Goal: Check status: Check status

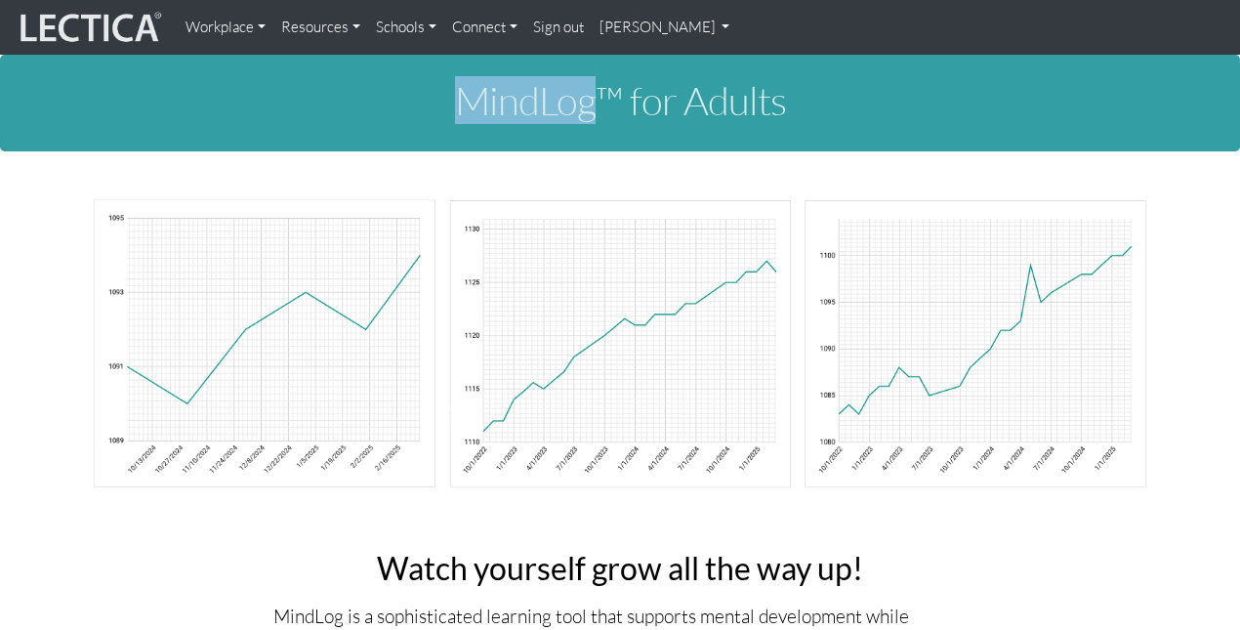
click at [459, 101] on h1 "MindLog™ for Adults" at bounding box center [620, 100] width 1084 height 43
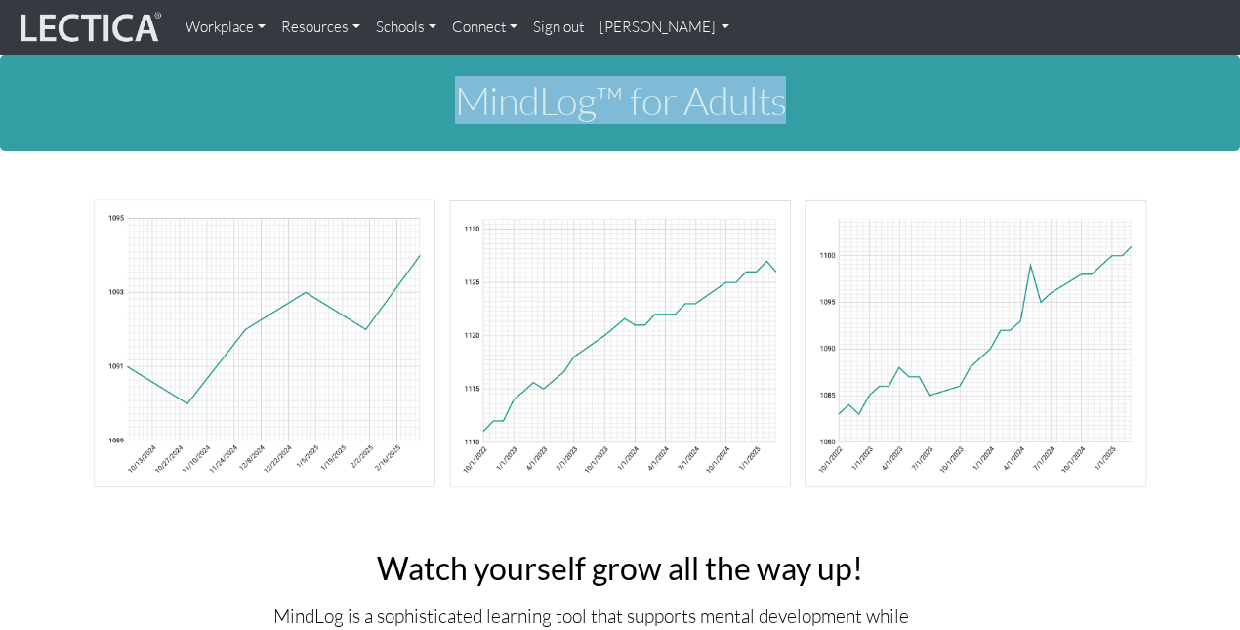
drag, startPoint x: 459, startPoint y: 101, endPoint x: 833, endPoint y: 103, distance: 374.0
click at [833, 103] on h1 "MindLog™ for Adults" at bounding box center [620, 100] width 1084 height 43
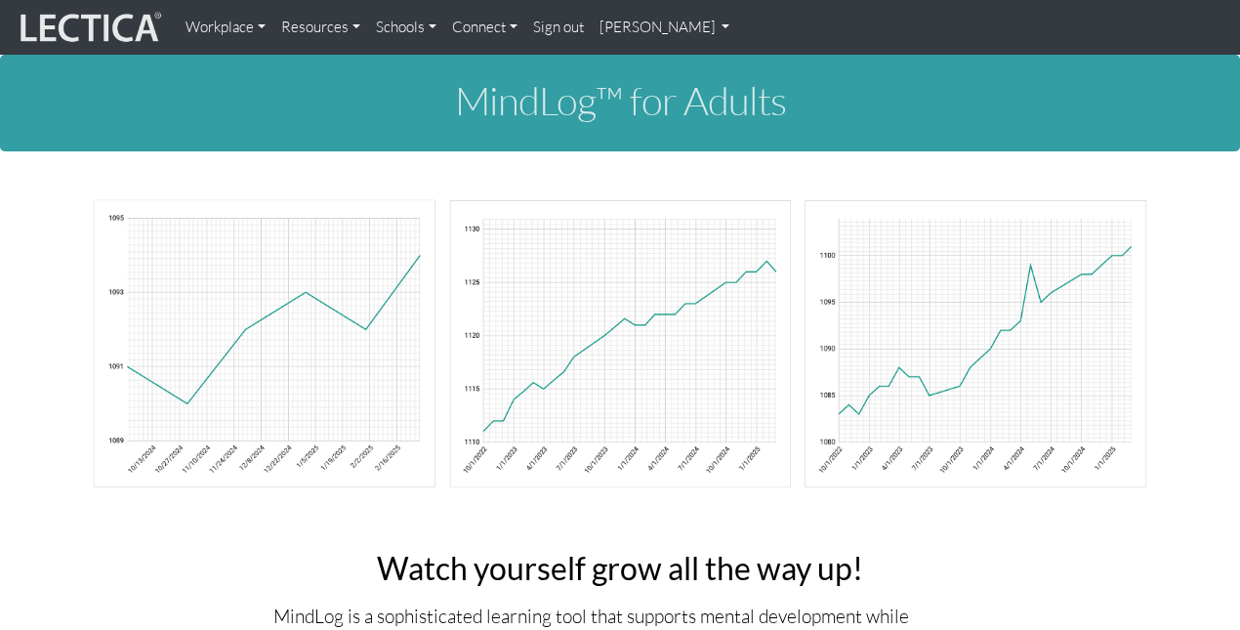
click at [840, 92] on h1 "MindLog™ for Adults" at bounding box center [620, 100] width 1084 height 43
click at [638, 32] on link "[PERSON_NAME]" at bounding box center [665, 27] width 146 height 39
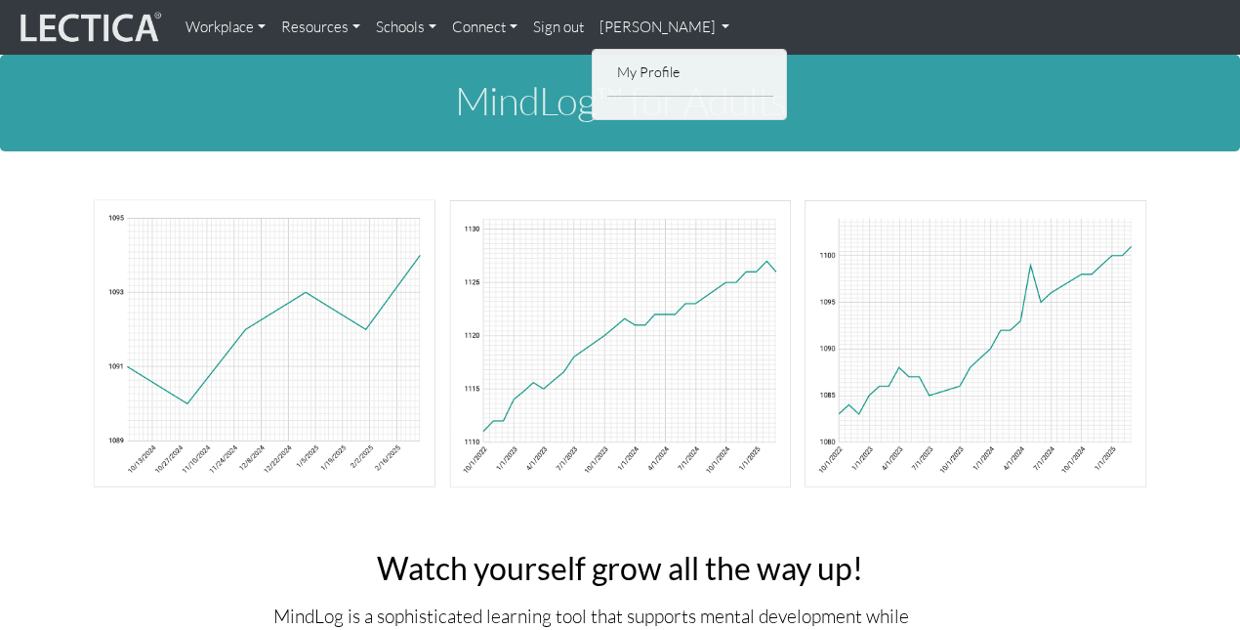
click at [639, 58] on li "My Profile" at bounding box center [690, 73] width 166 height 30
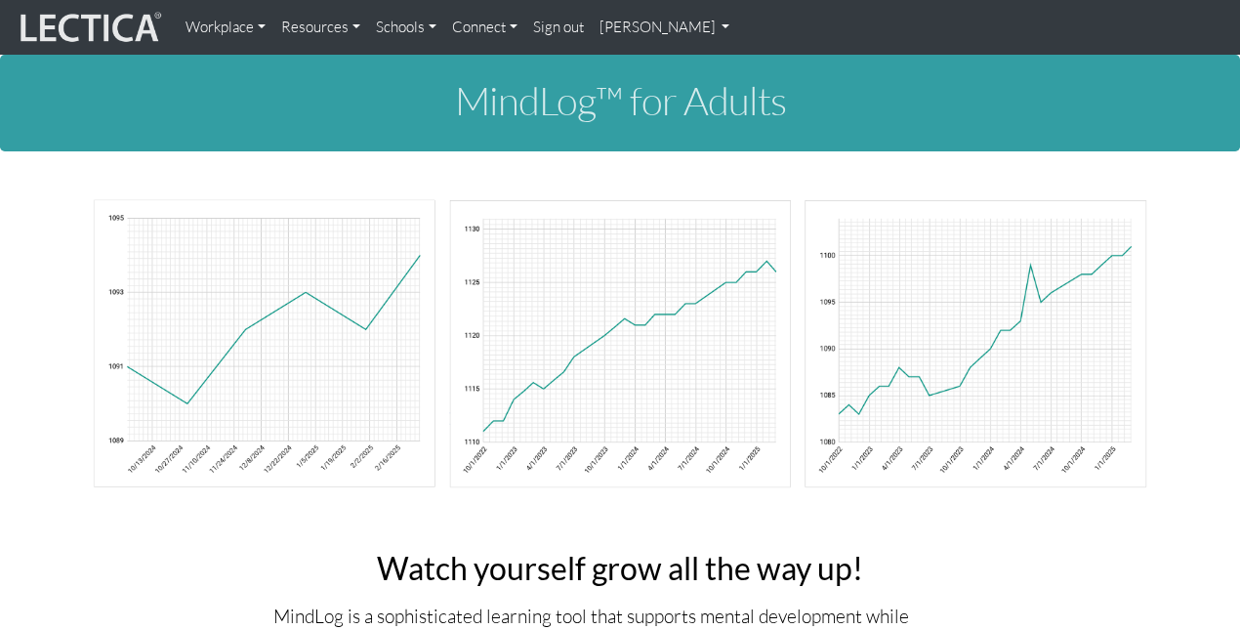
click at [635, 67] on div "MindLog™ for Adults" at bounding box center [620, 103] width 1240 height 97
click at [637, 35] on link "[PERSON_NAME]" at bounding box center [665, 27] width 146 height 39
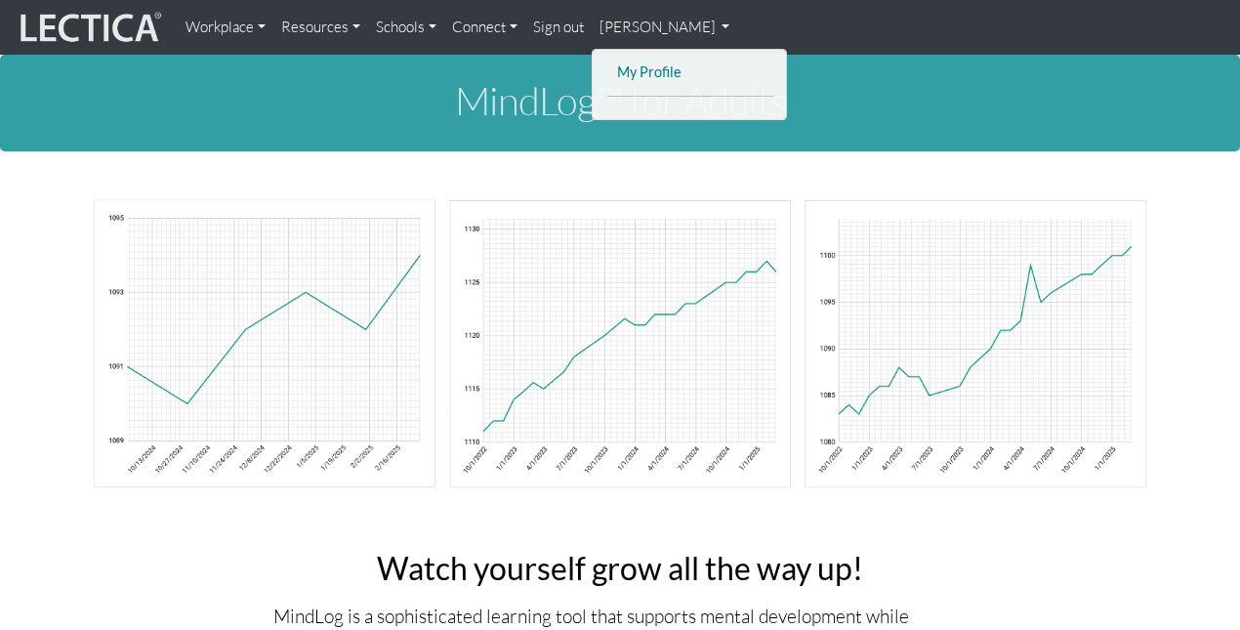
click at [641, 79] on link "My Profile" at bounding box center [690, 73] width 156 height 24
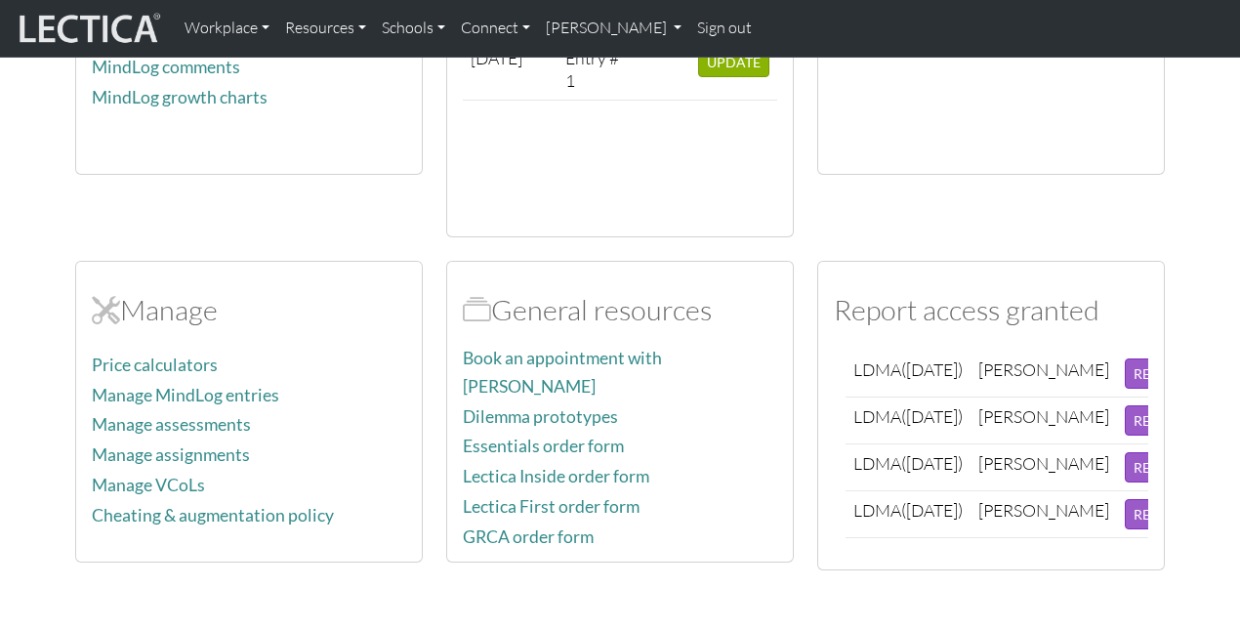
scroll to position [8, 0]
click at [216, 414] on link "Manage assessments" at bounding box center [171, 424] width 159 height 21
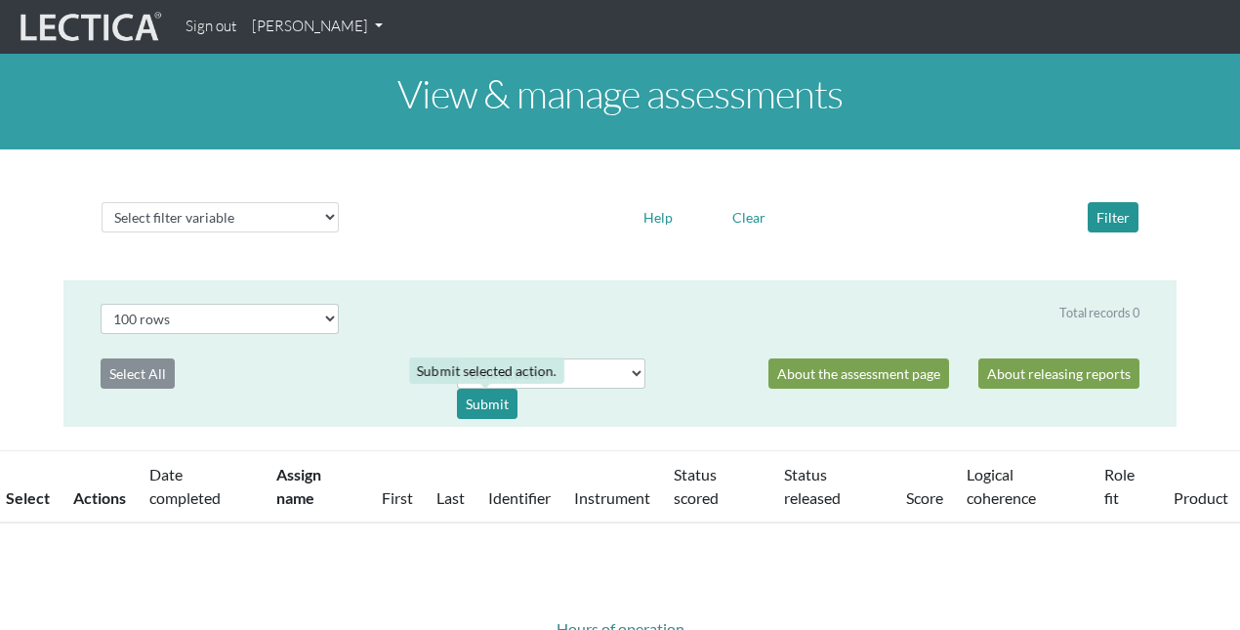
select select "100"
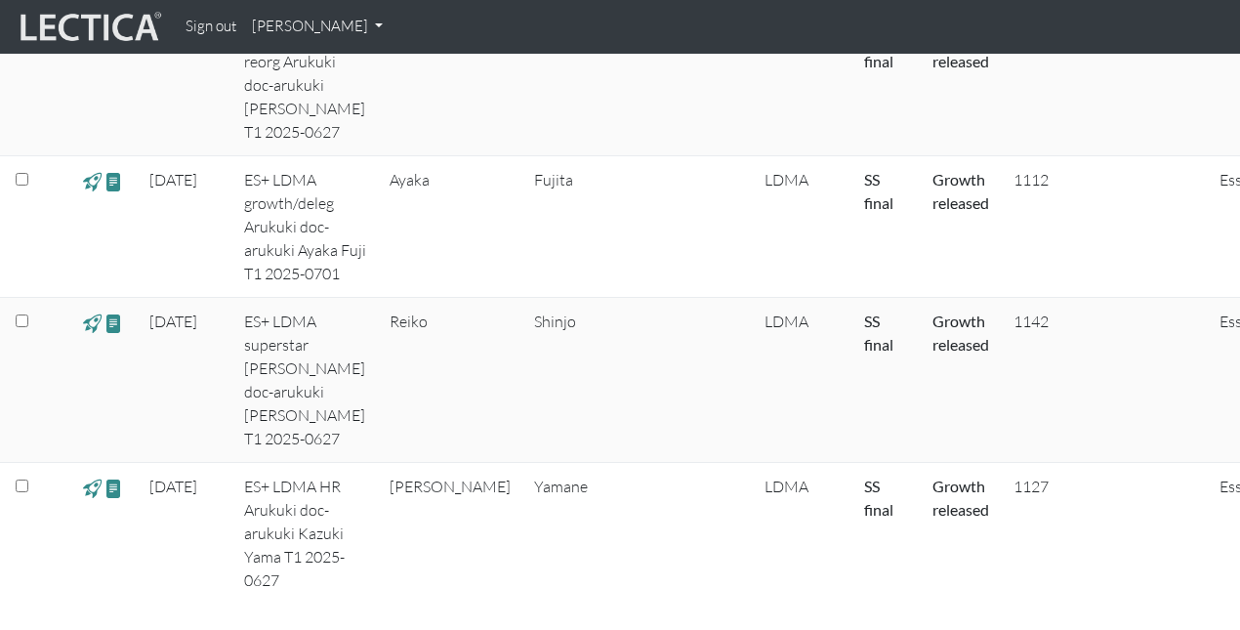
scroll to position [2735, 0]
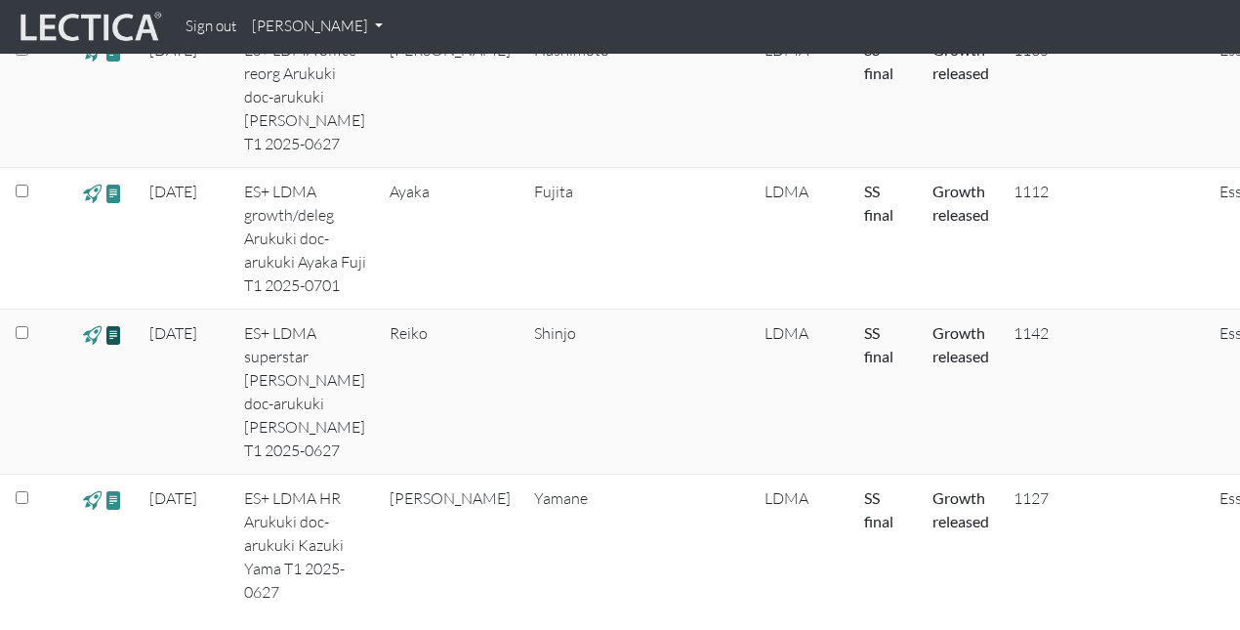
click at [116, 323] on span at bounding box center [113, 334] width 19 height 22
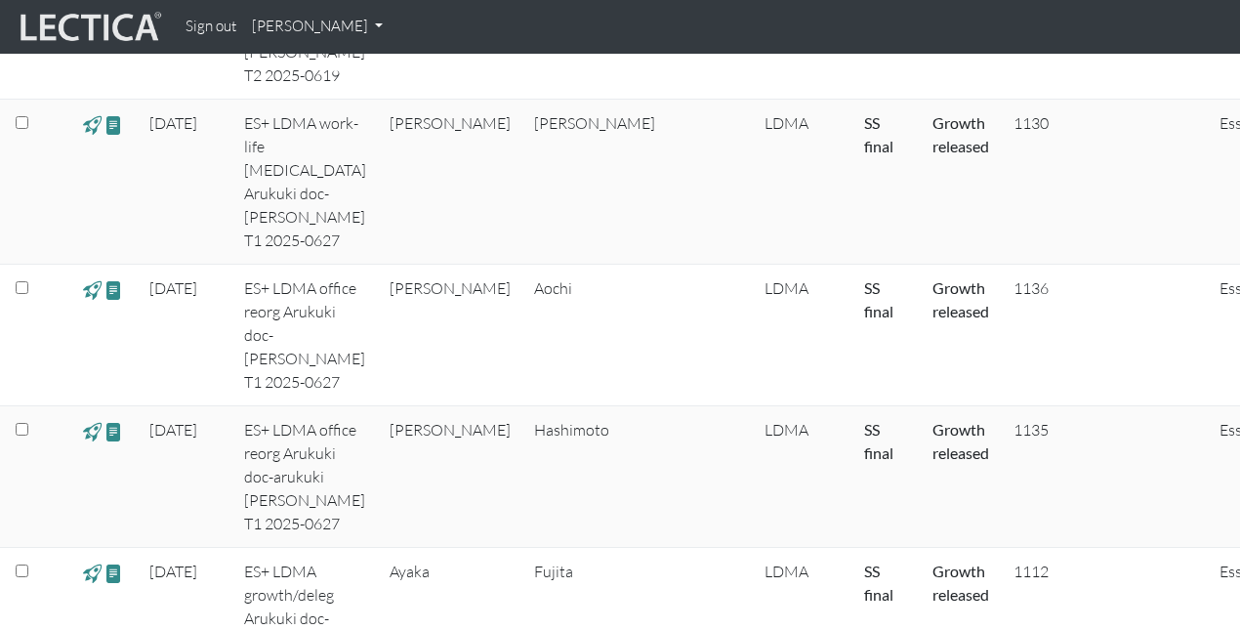
scroll to position [2352, 0]
click at [110, 281] on span at bounding box center [113, 292] width 19 height 22
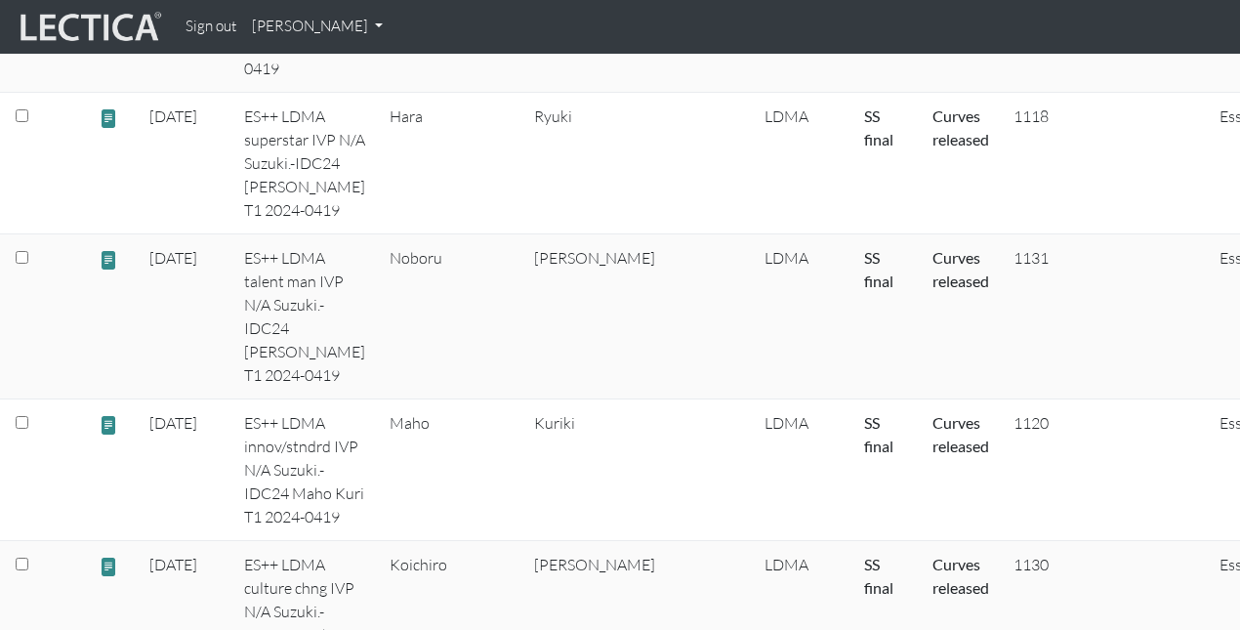
scroll to position [0, 0]
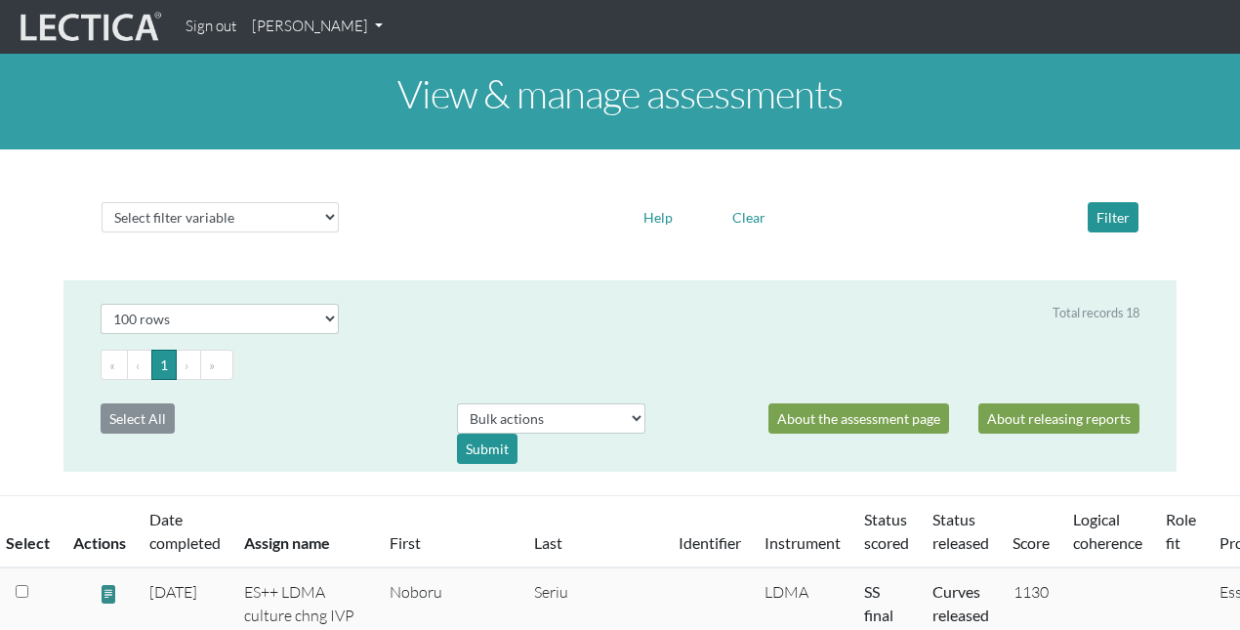
click at [296, 21] on link "[PERSON_NAME]" at bounding box center [317, 27] width 146 height 38
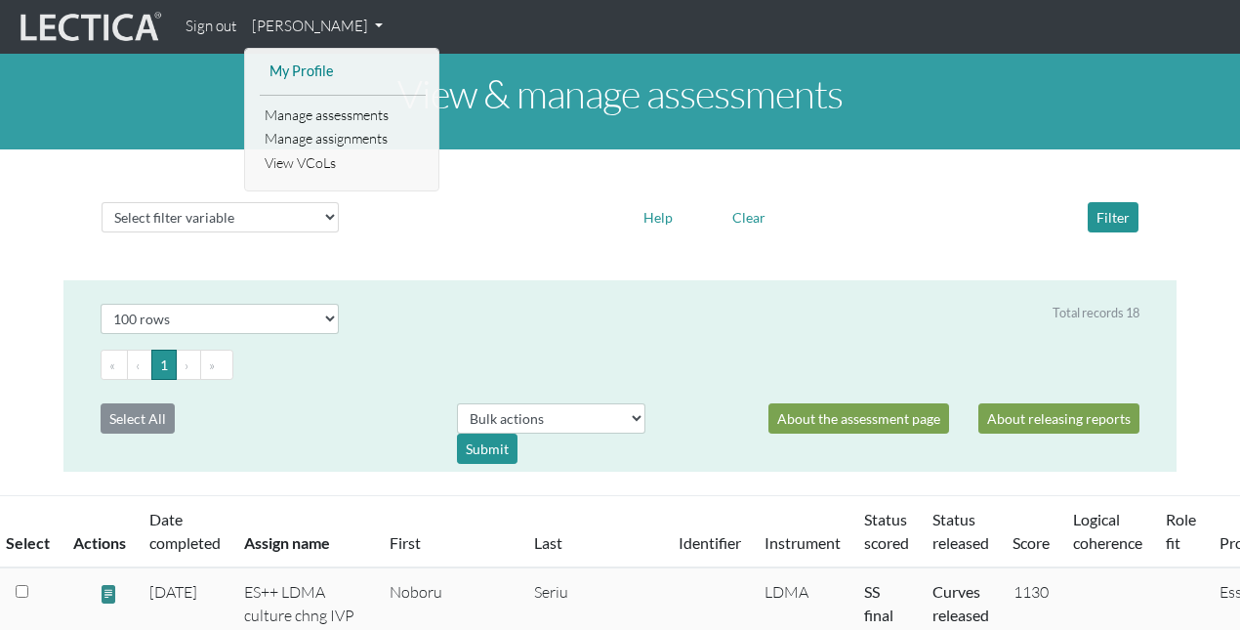
click at [311, 66] on link "My Profile" at bounding box center [343, 72] width 156 height 24
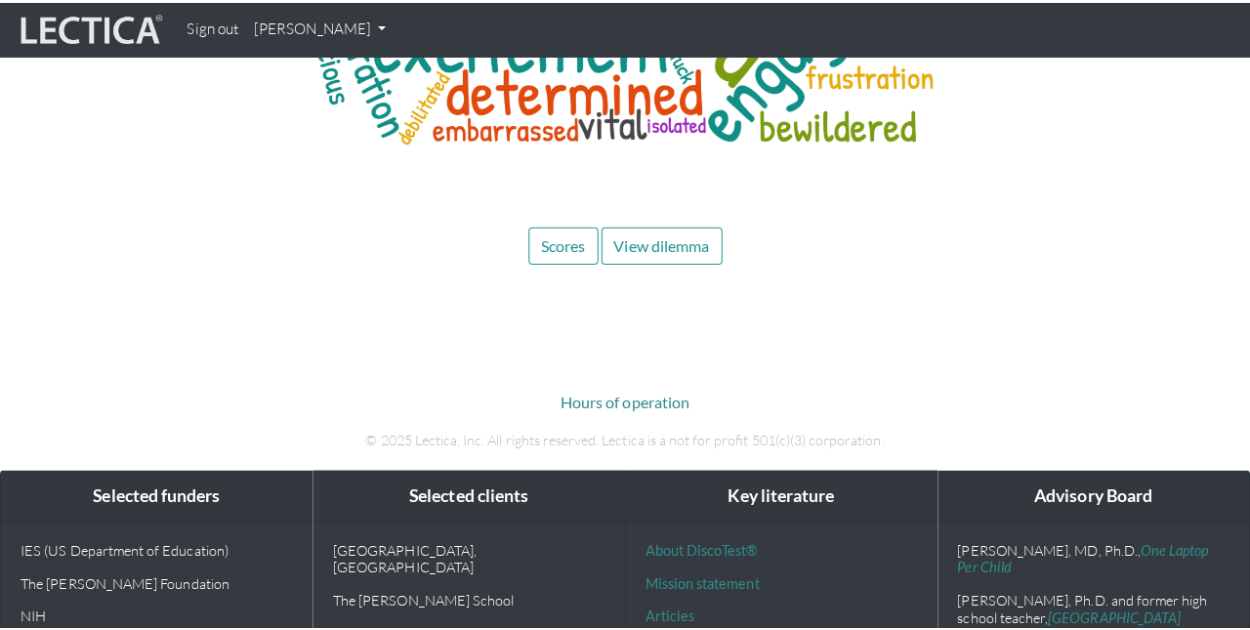
scroll to position [9371, 0]
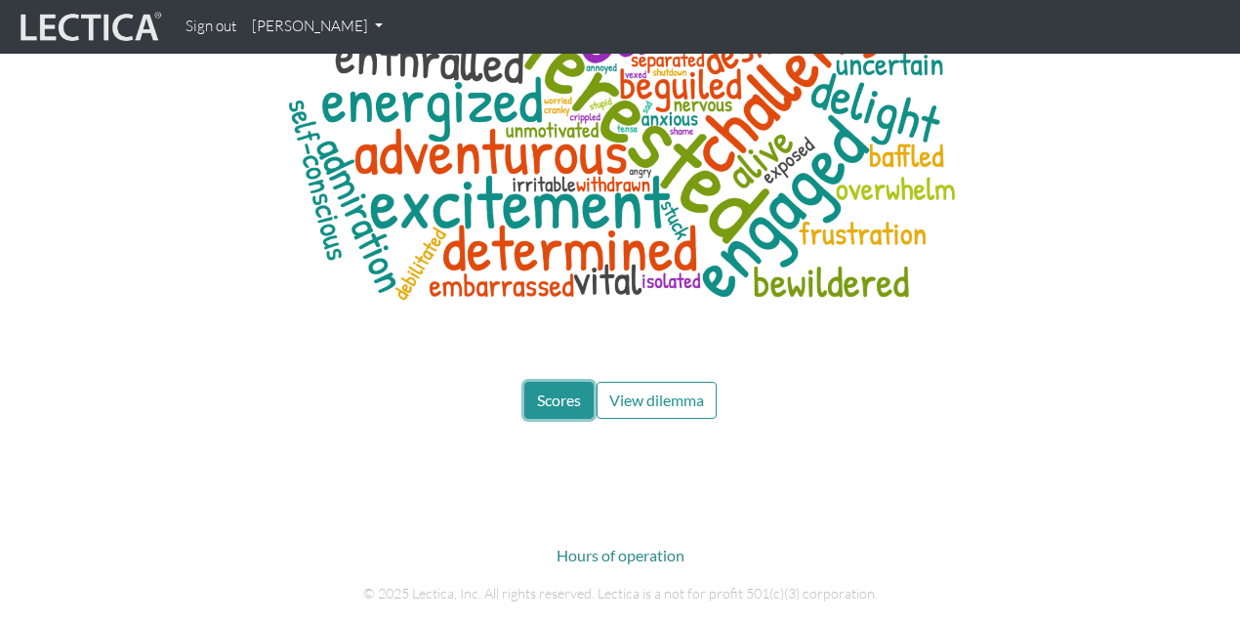
click at [563, 391] on span "Scores" at bounding box center [559, 400] width 44 height 19
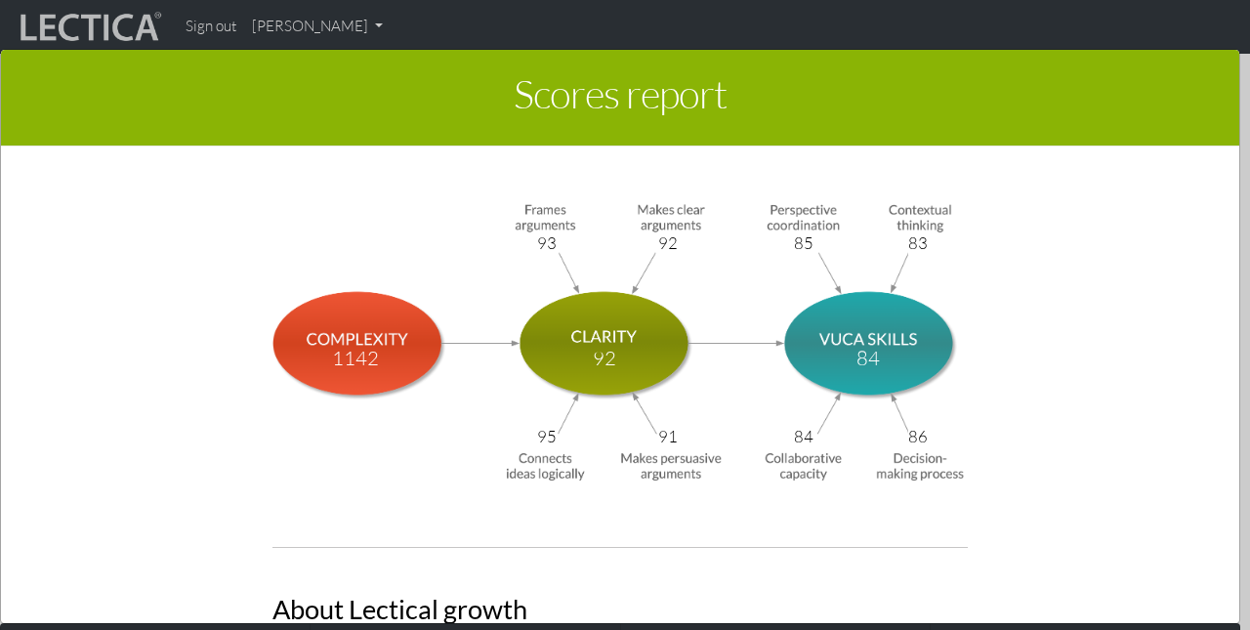
scroll to position [6626, 0]
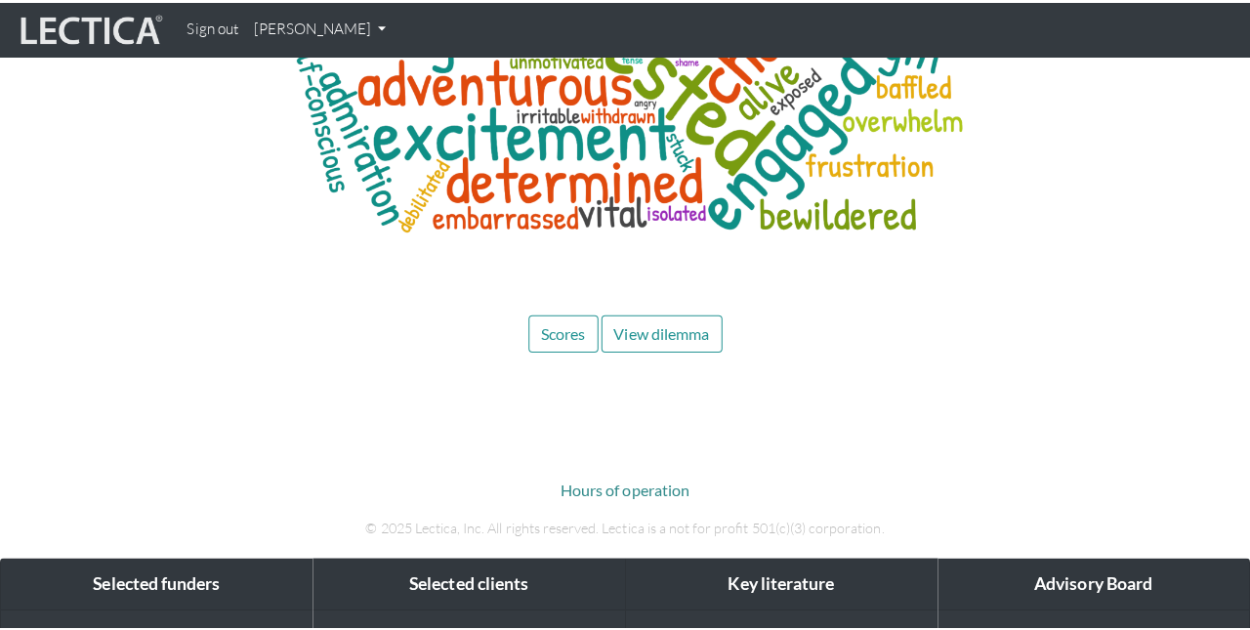
scroll to position [9449, 0]
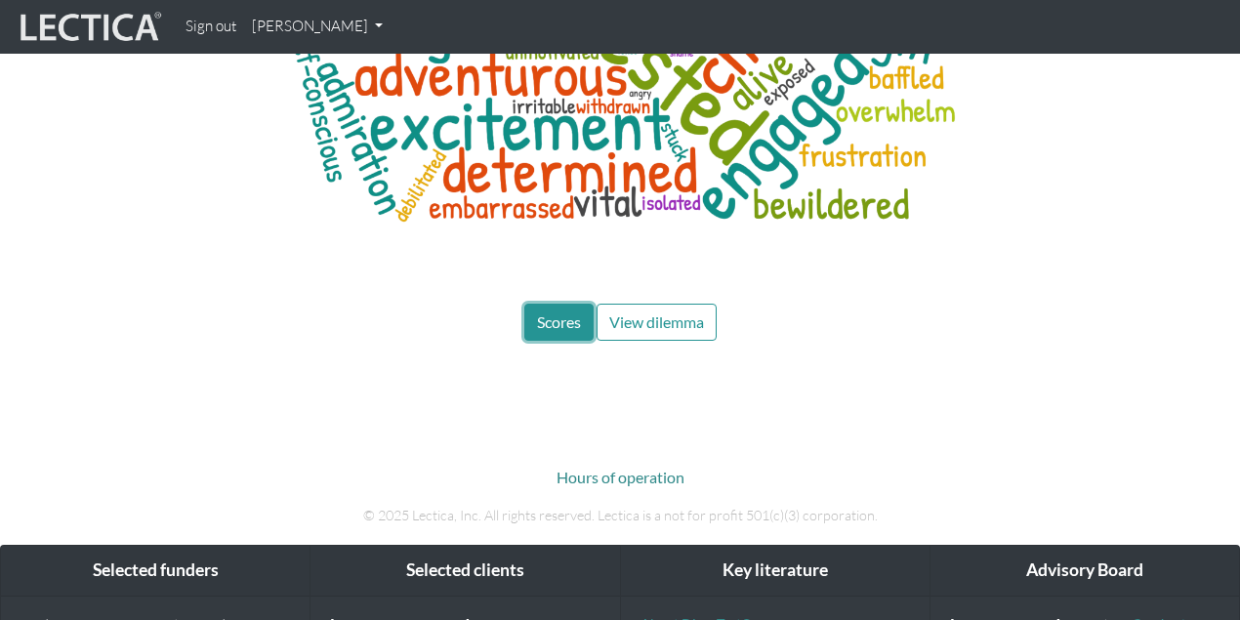
click at [550, 312] on span "Scores" at bounding box center [559, 321] width 44 height 19
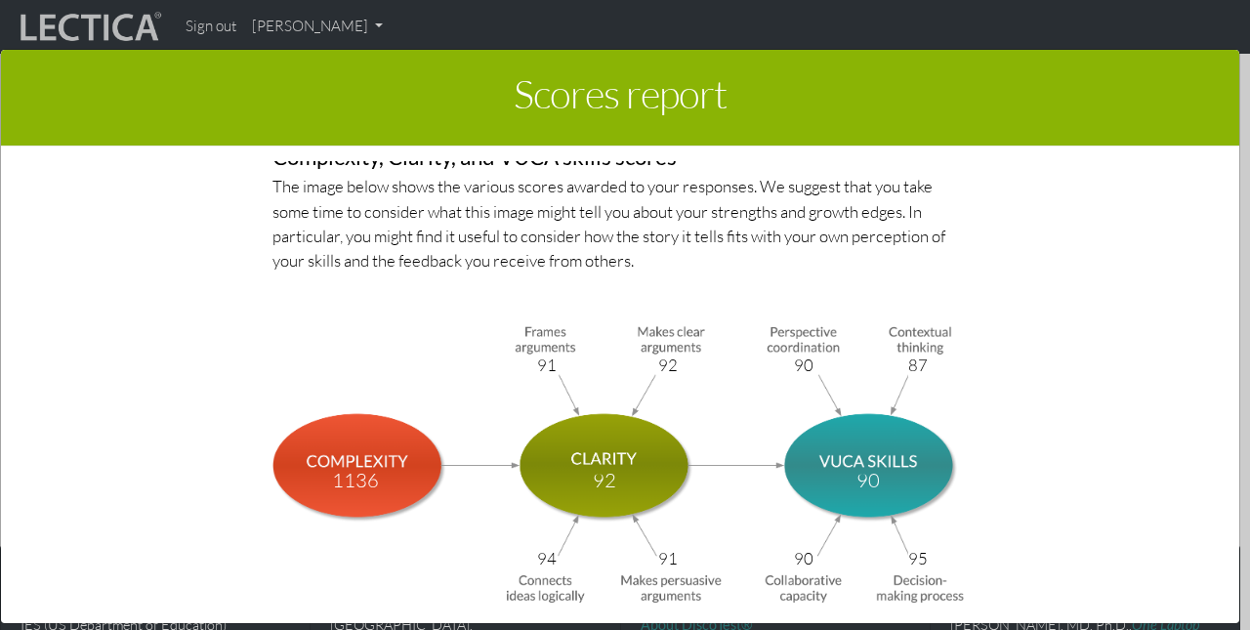
scroll to position [6536, 0]
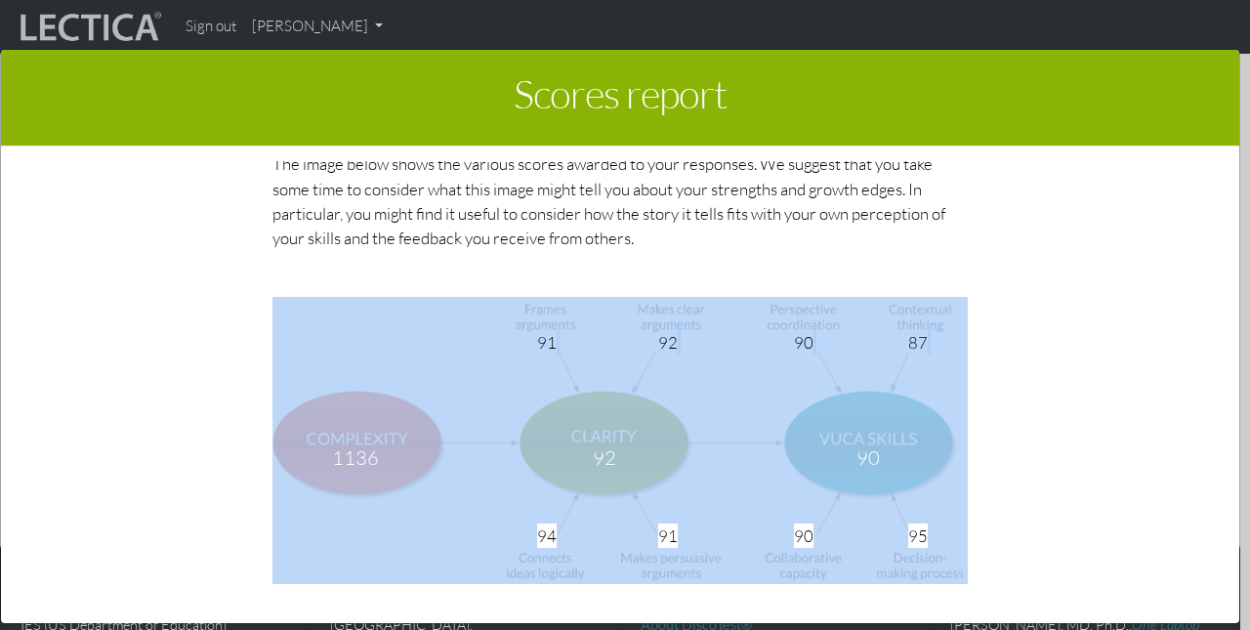
drag, startPoint x: 329, startPoint y: 425, endPoint x: 395, endPoint y: 426, distance: 66.4
click at [395, 426] on div "91 92 90 87 1136 92 90 94 91 90 95" at bounding box center [619, 440] width 694 height 287
click at [395, 426] on img at bounding box center [619, 440] width 694 height 287
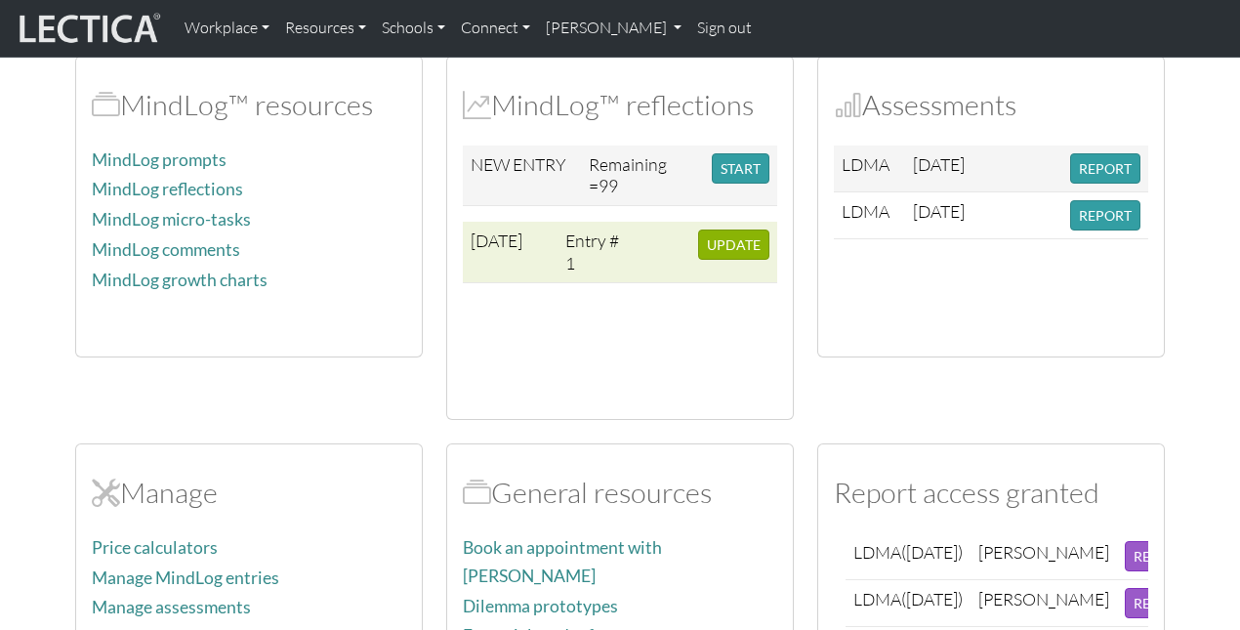
scroll to position [904, 0]
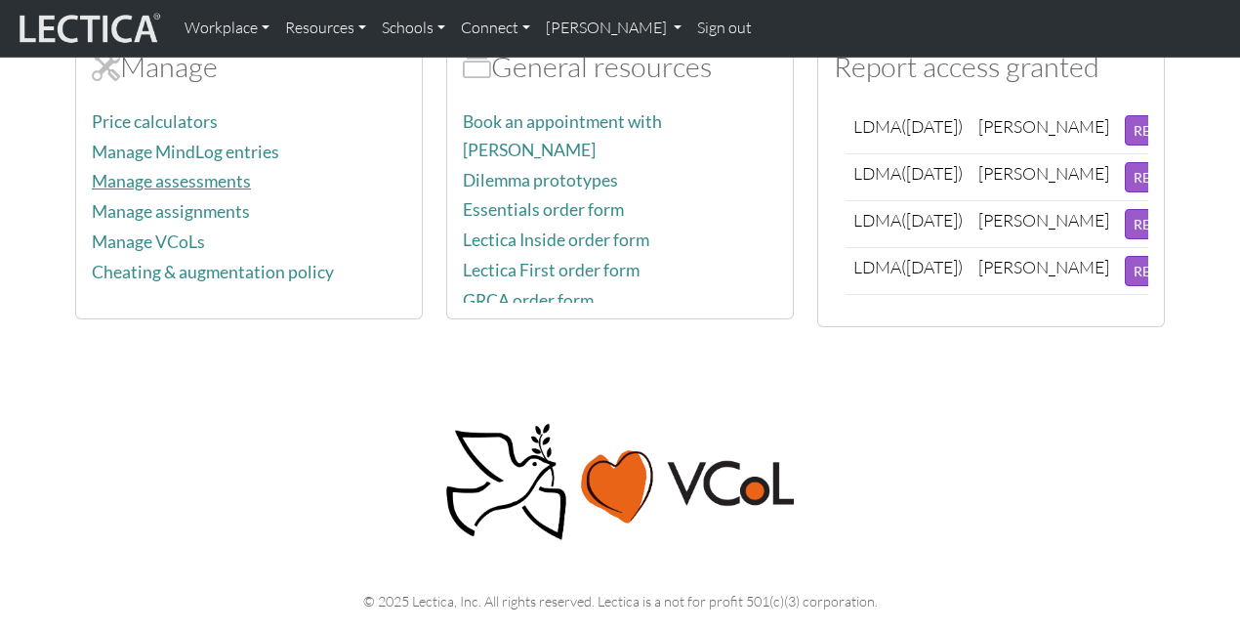
click at [241, 172] on link "Manage assessments" at bounding box center [171, 181] width 159 height 21
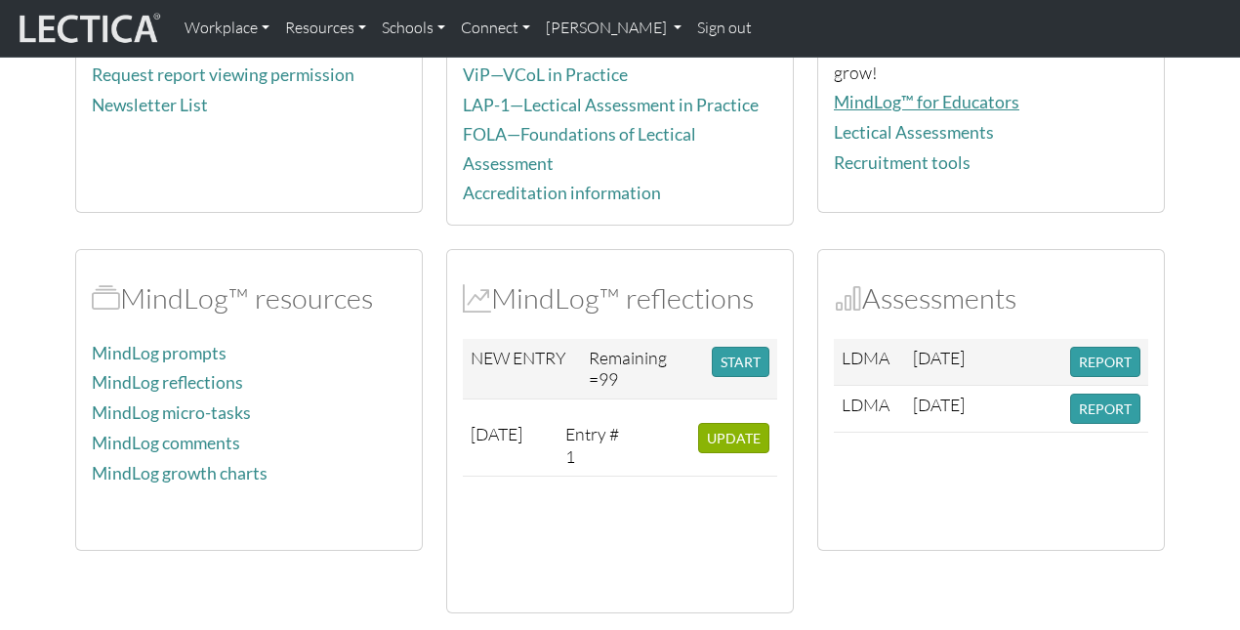
scroll to position [296, 0]
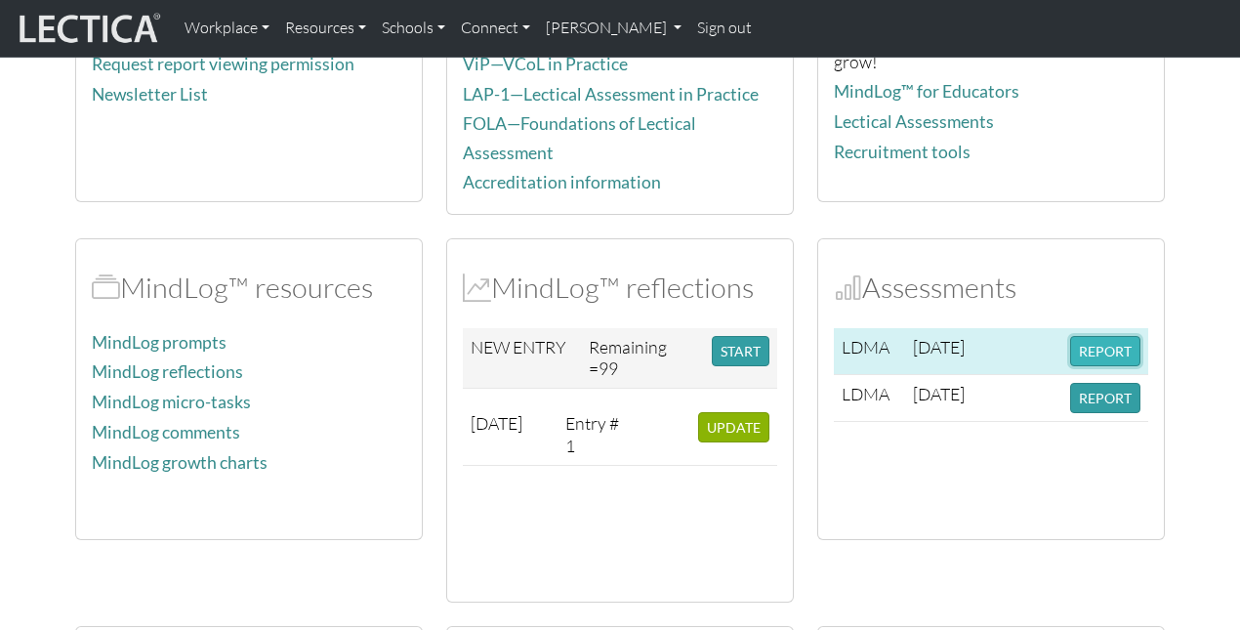
click at [1092, 351] on button "REPORT" at bounding box center [1105, 351] width 70 height 30
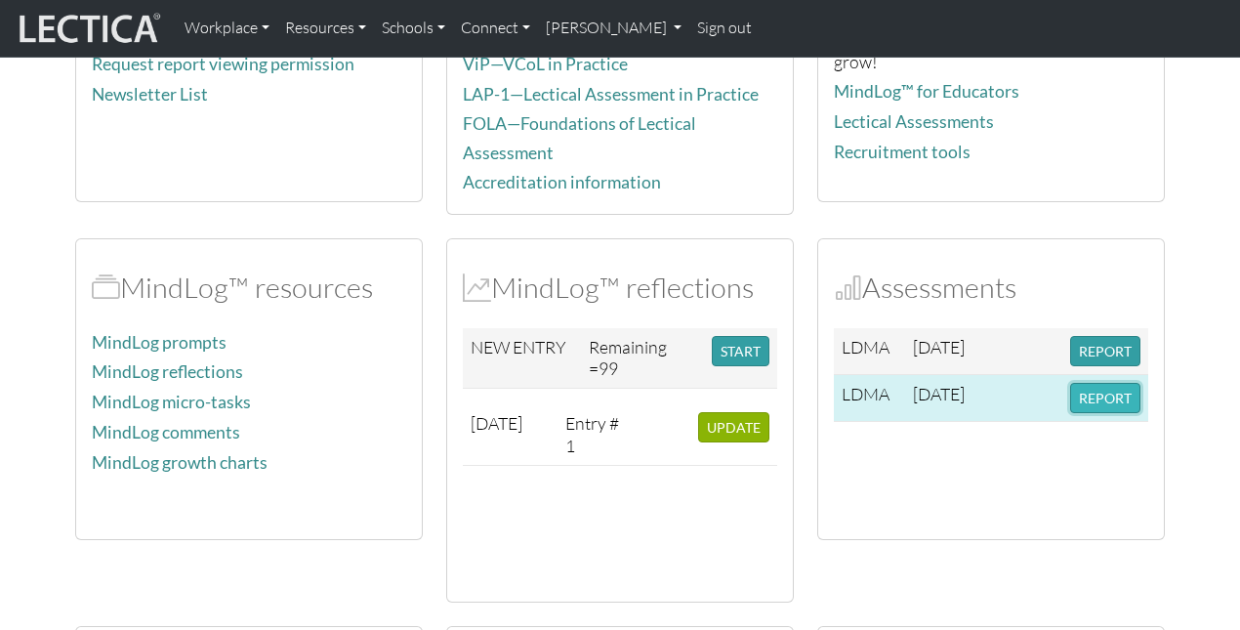
click at [1096, 388] on button "REPORT" at bounding box center [1105, 398] width 70 height 30
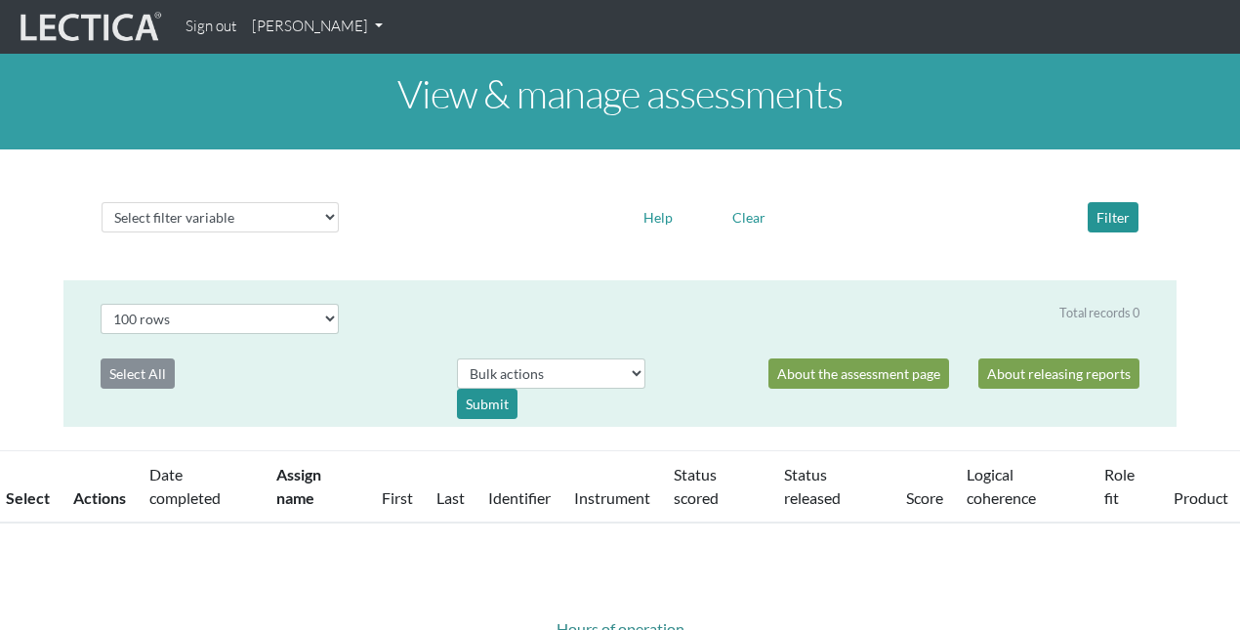
select select "100"
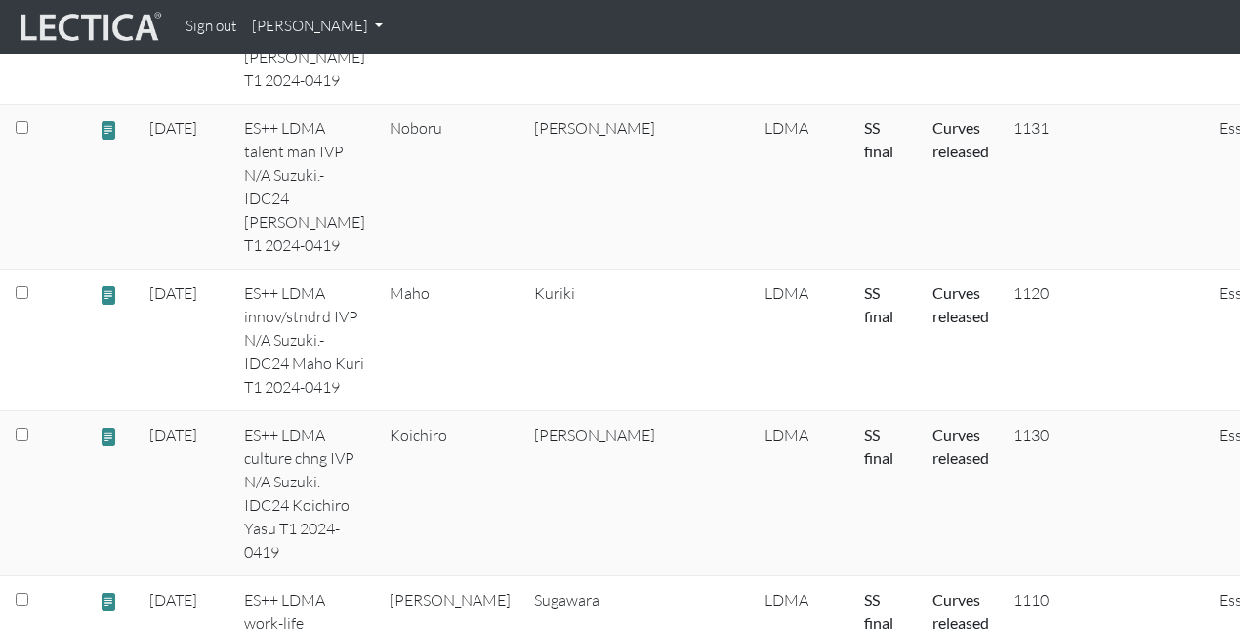
scroll to position [794, 0]
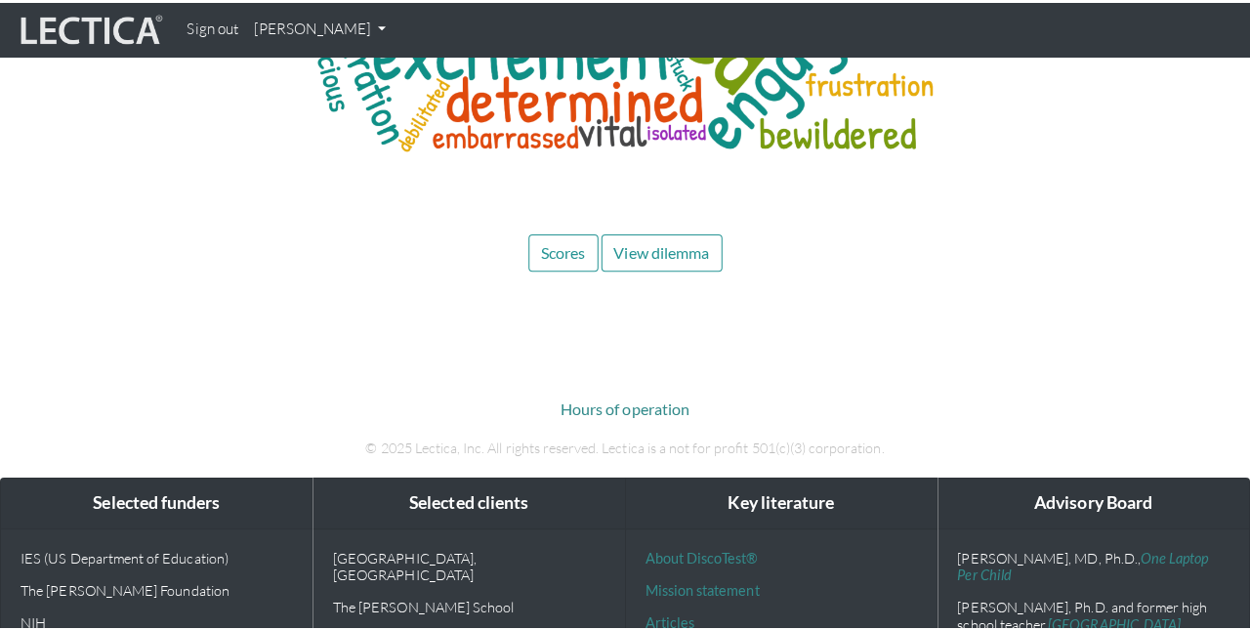
scroll to position [7172, 0]
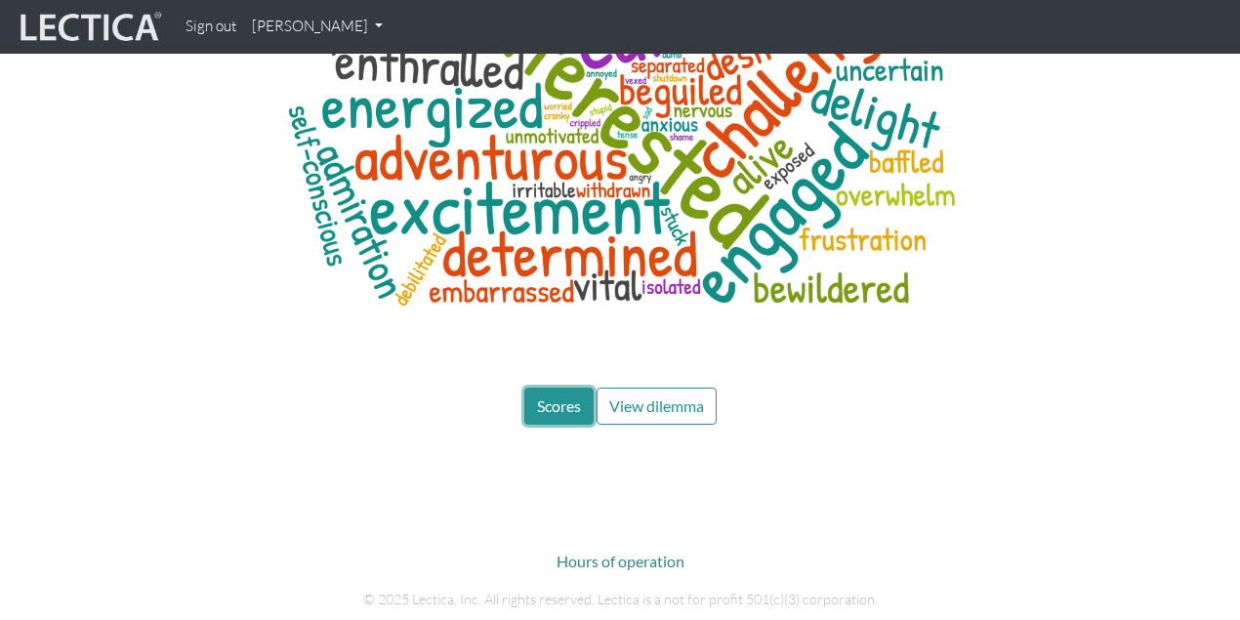
click at [551, 396] on span "Scores" at bounding box center [559, 405] width 44 height 19
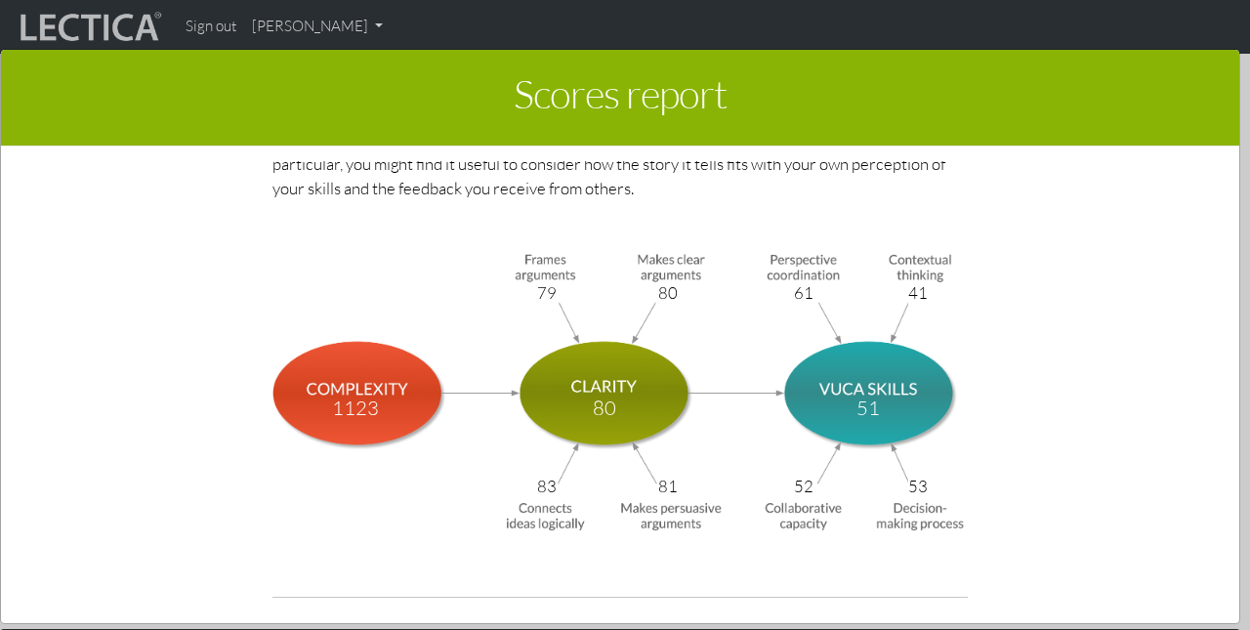
scroll to position [8494, 0]
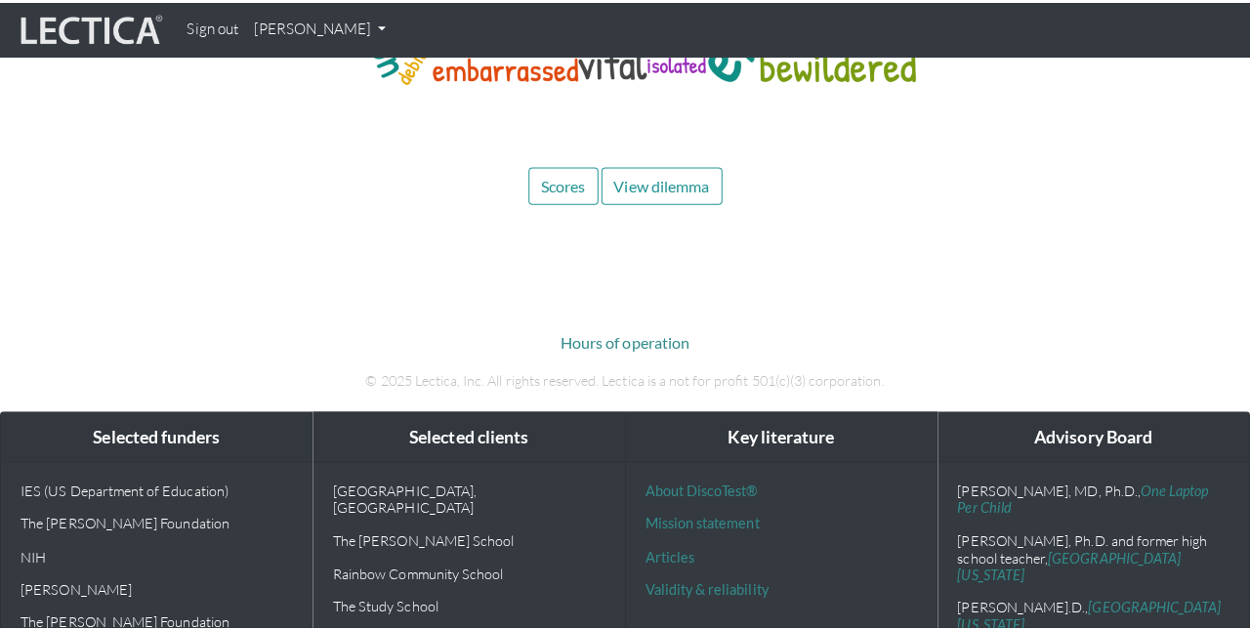
scroll to position [6993, 0]
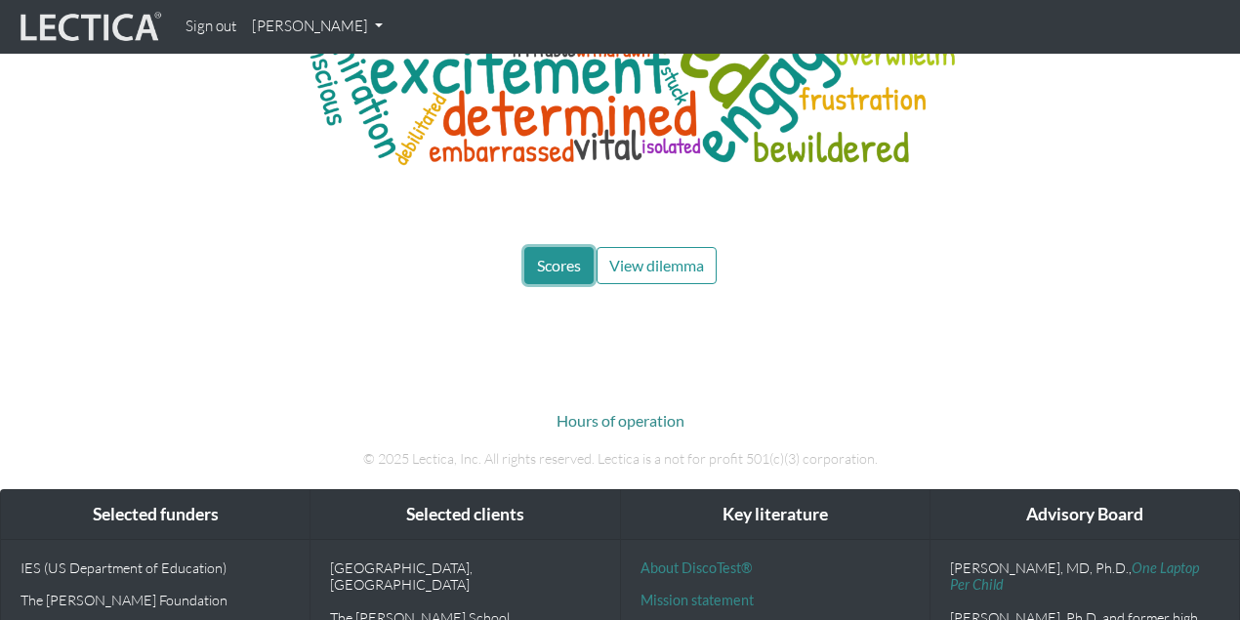
click at [553, 256] on span "Scores" at bounding box center [559, 265] width 44 height 19
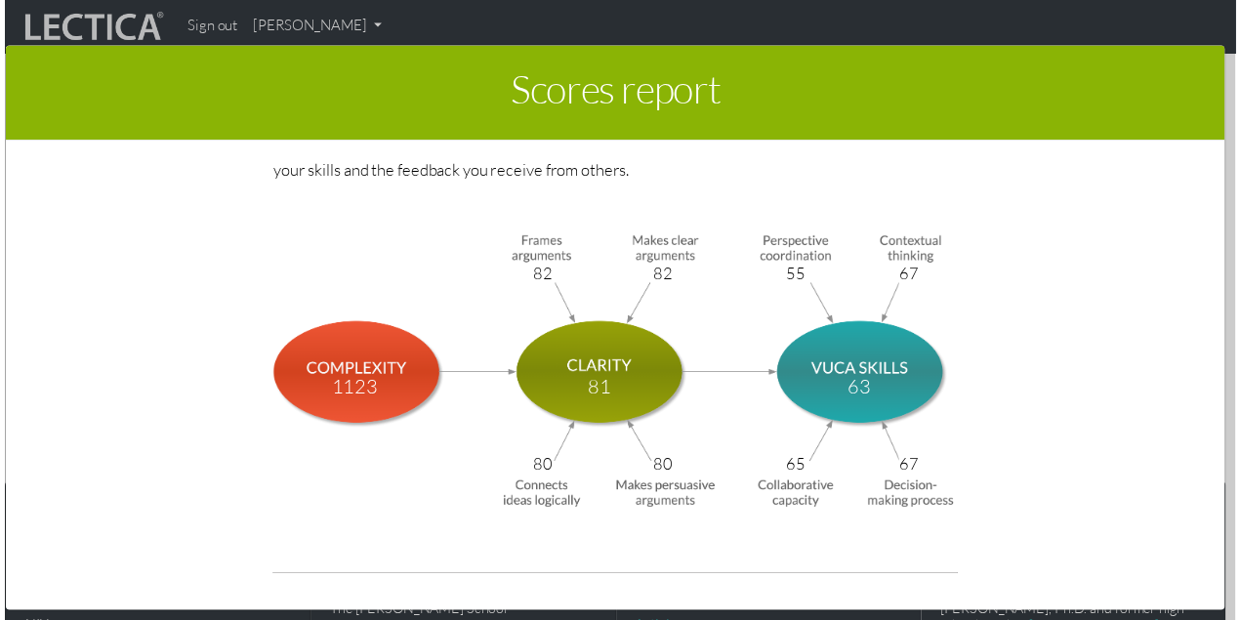
scroll to position [8557, 0]
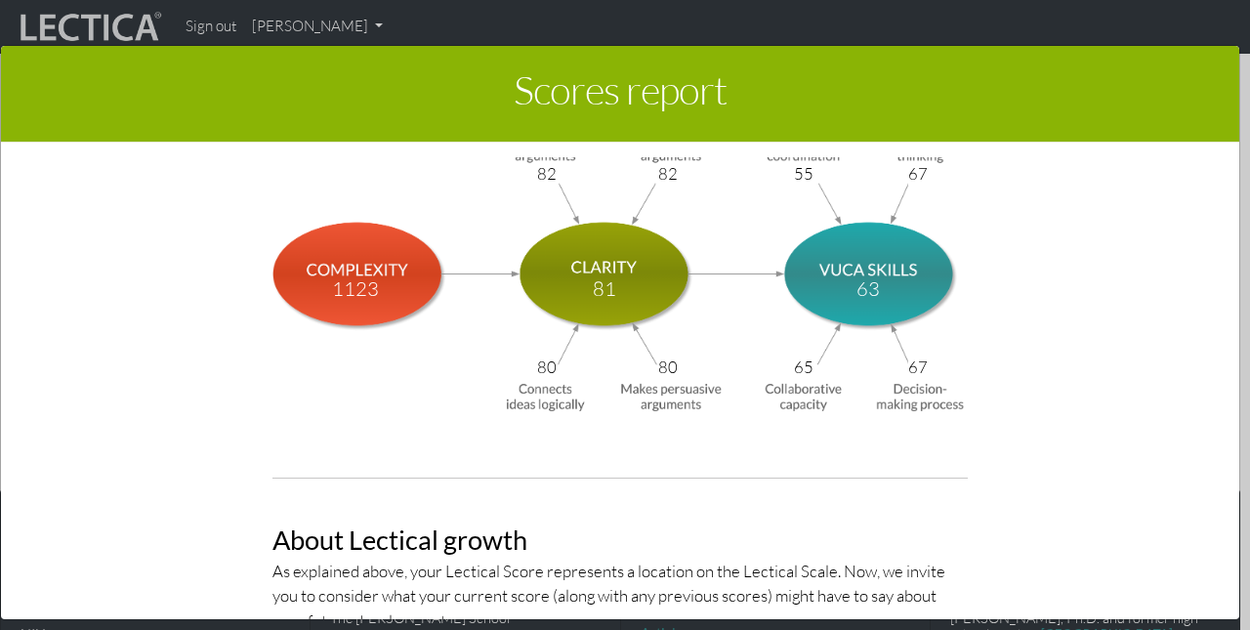
click at [323, 27] on div "Scores report × This section of your report presents a summary of LDMA score re…" at bounding box center [625, 335] width 1250 height 630
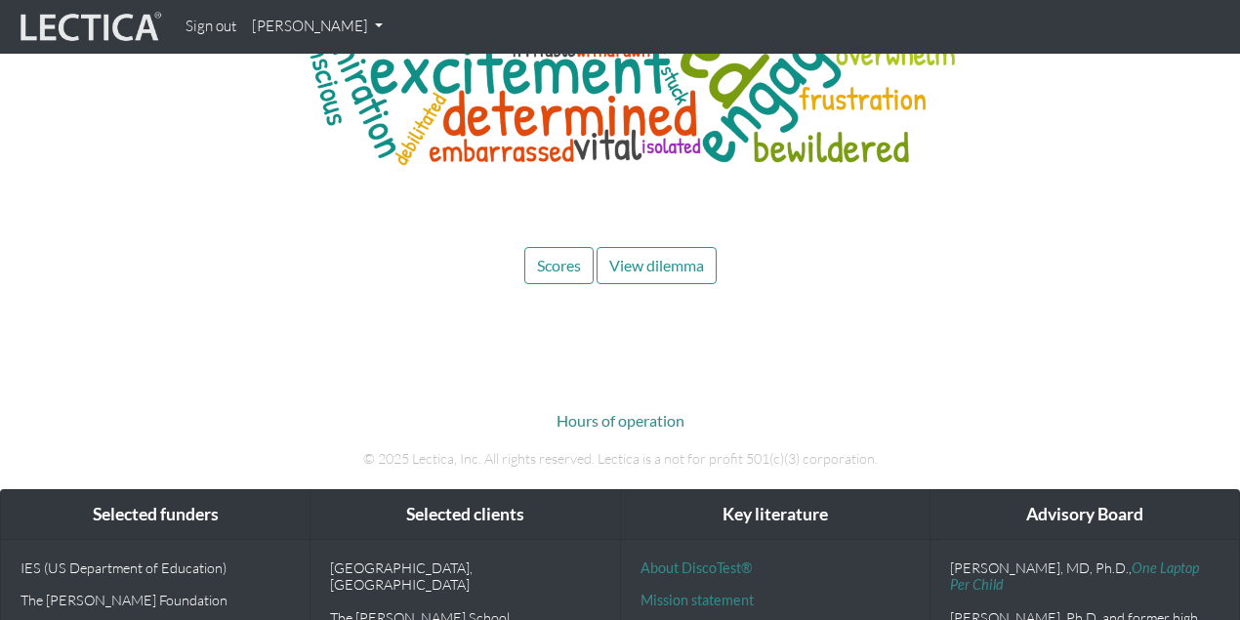
click at [323, 29] on link "[PERSON_NAME]" at bounding box center [317, 27] width 146 height 38
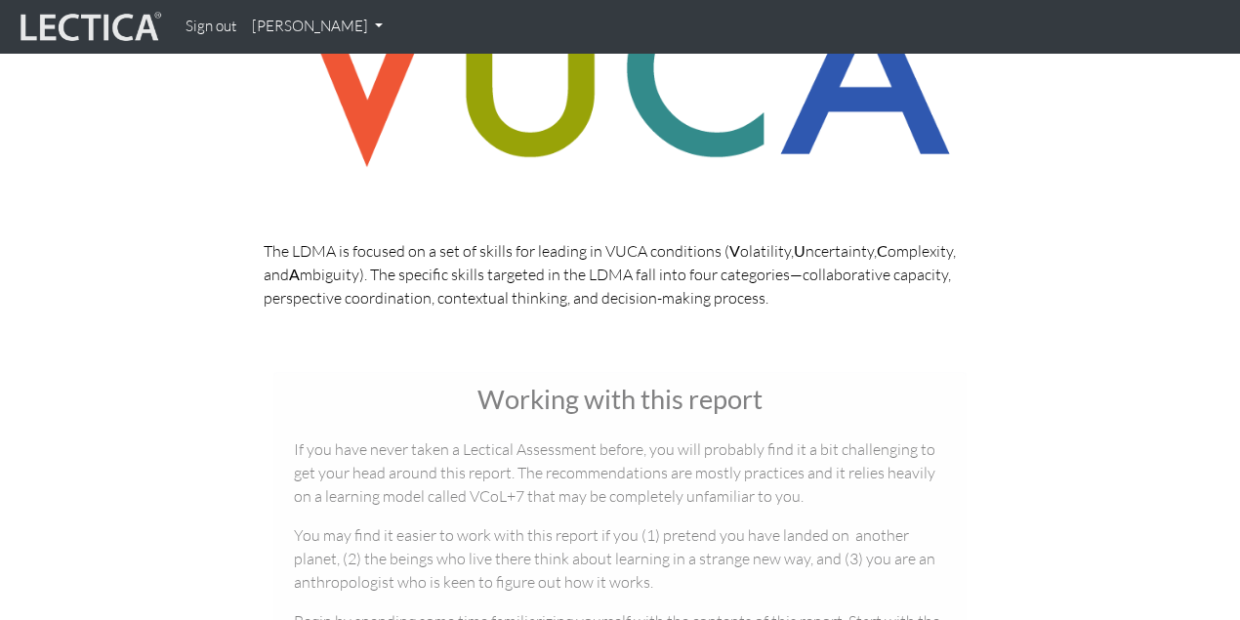
scroll to position [0, 0]
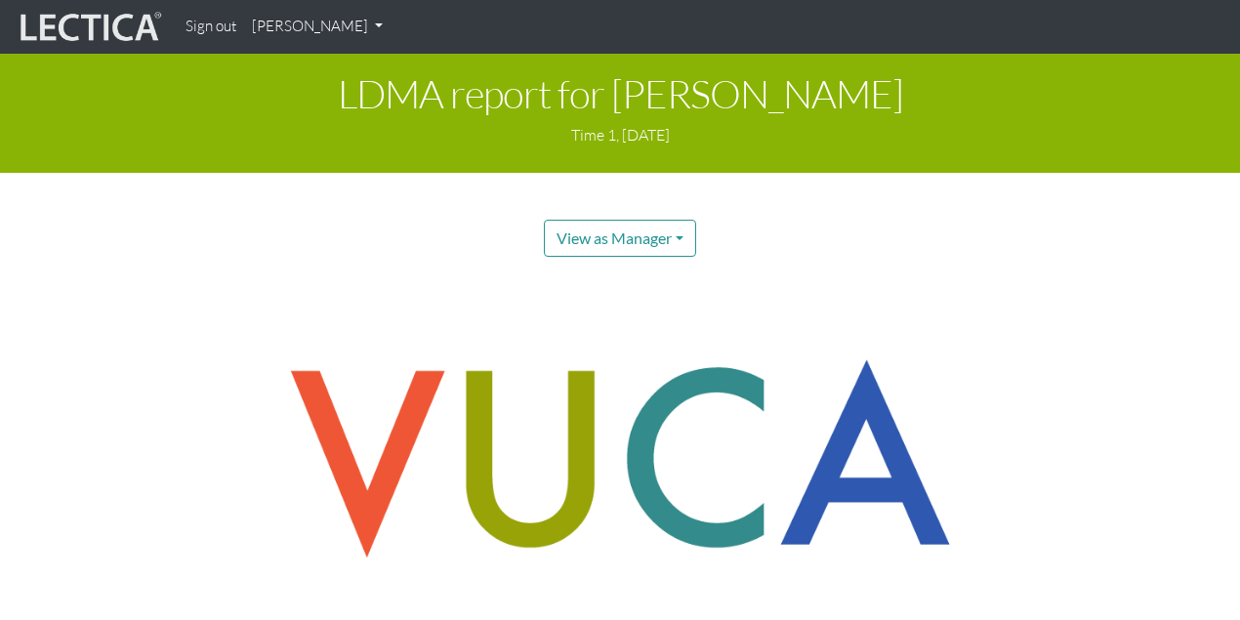
click at [276, 27] on link "[PERSON_NAME]" at bounding box center [317, 27] width 146 height 38
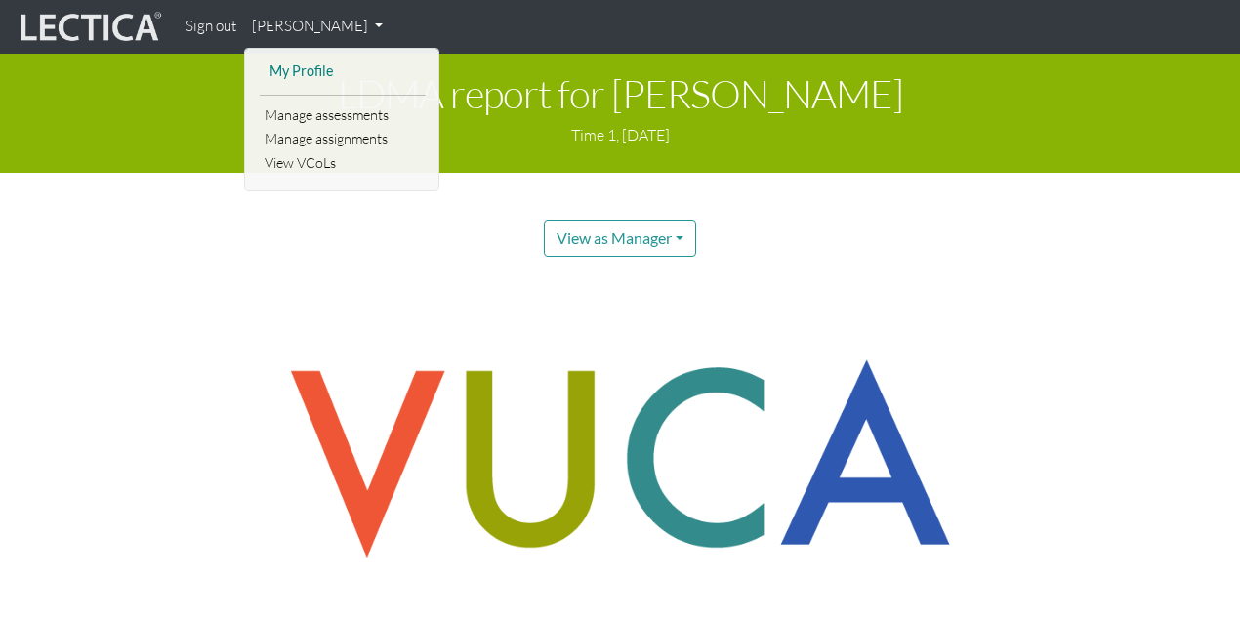
click at [300, 63] on link "My Profile" at bounding box center [343, 72] width 156 height 24
